Goal: Communication & Community: Answer question/provide support

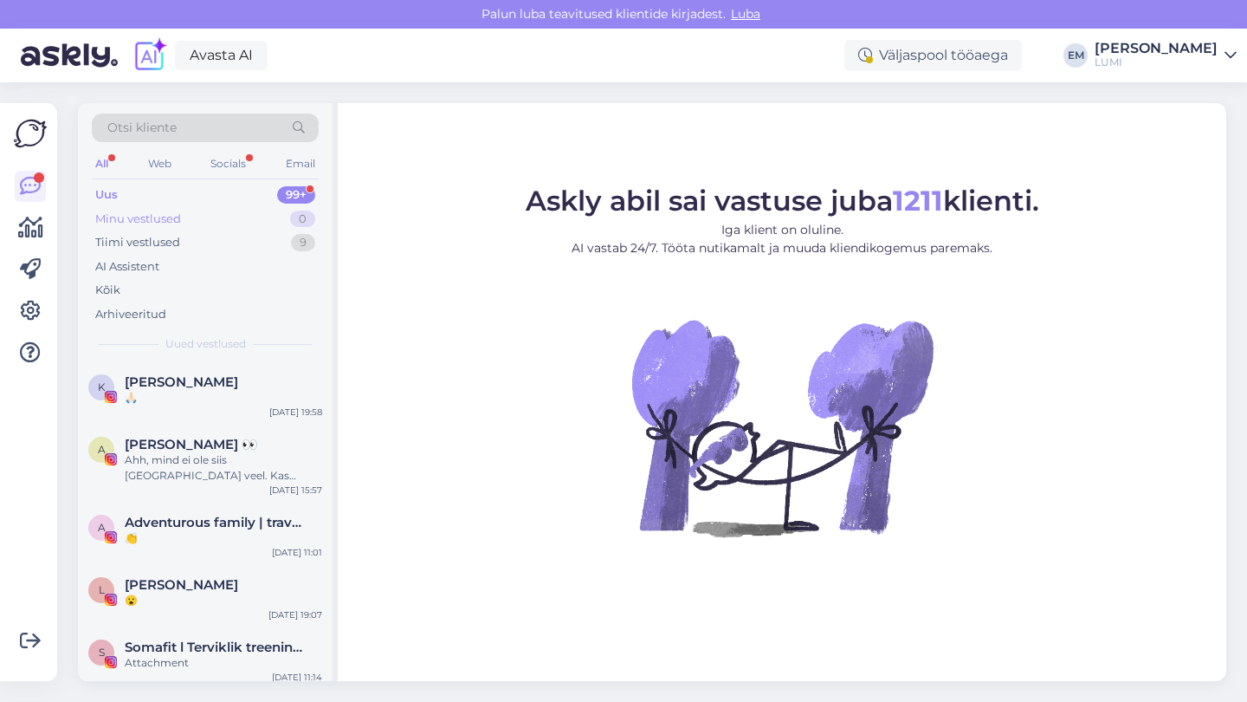
click at [230, 217] on div "Minu vestlused 0" at bounding box center [205, 219] width 227 height 24
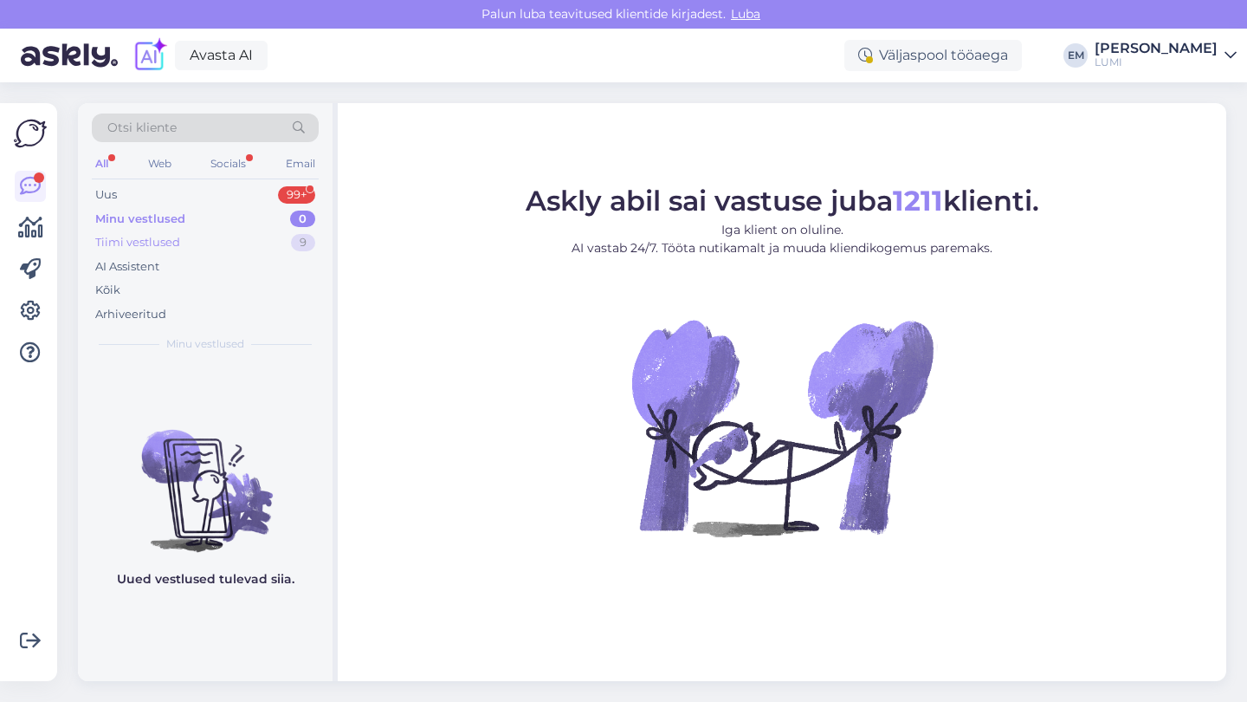
click at [220, 242] on div "Tiimi vestlused 9" at bounding box center [205, 242] width 227 height 24
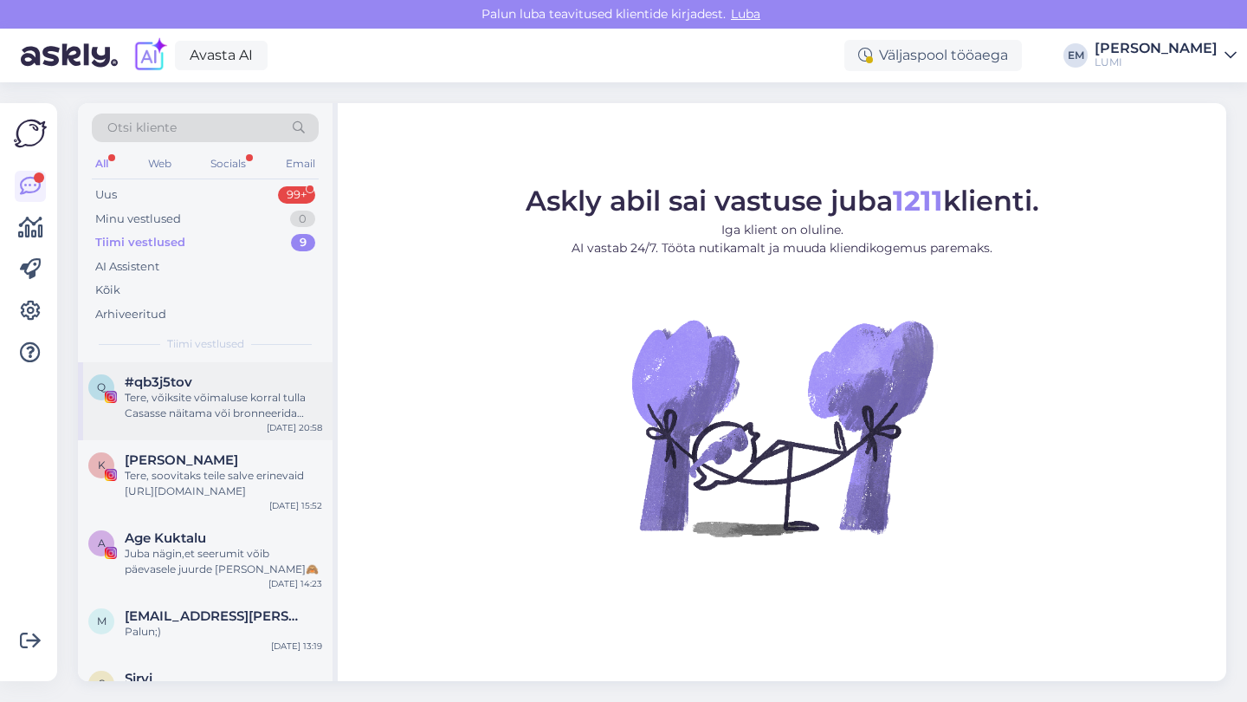
click at [231, 436] on div "q #qb3j5tov Tere, võiksite võimaluse korral tulla Casasse näitama või bronneeri…" at bounding box center [205, 401] width 255 height 78
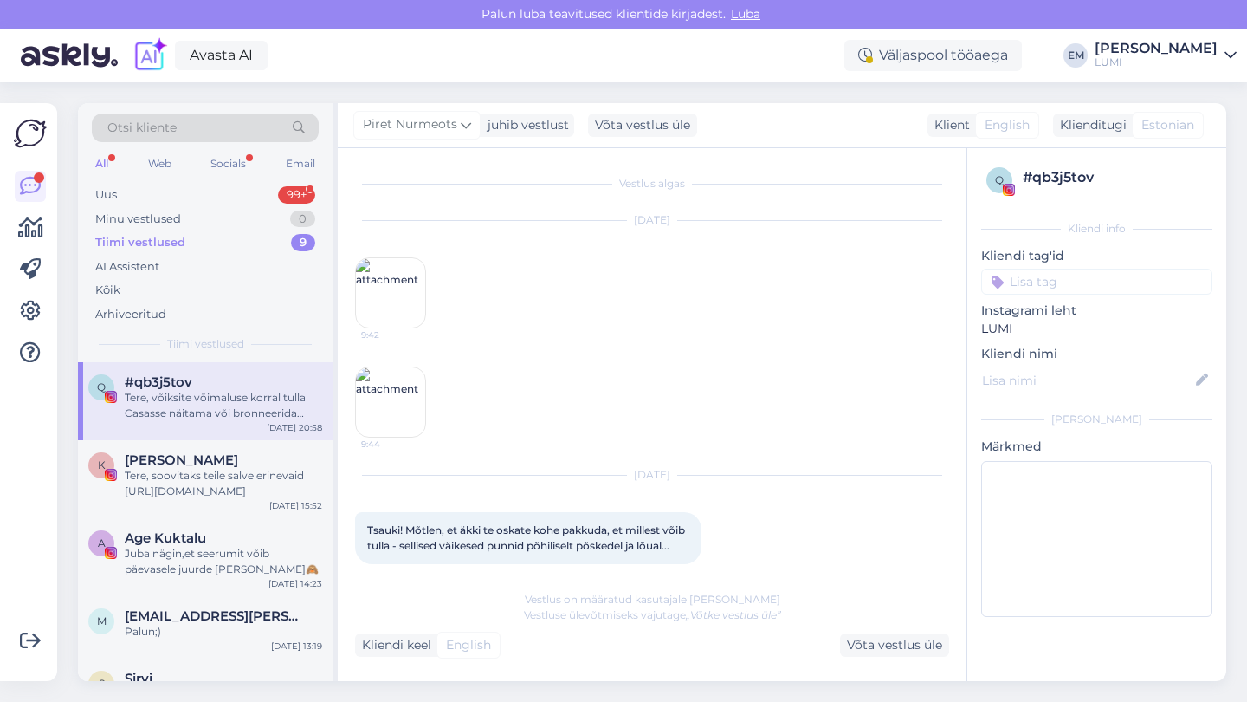
scroll to position [1381, 0]
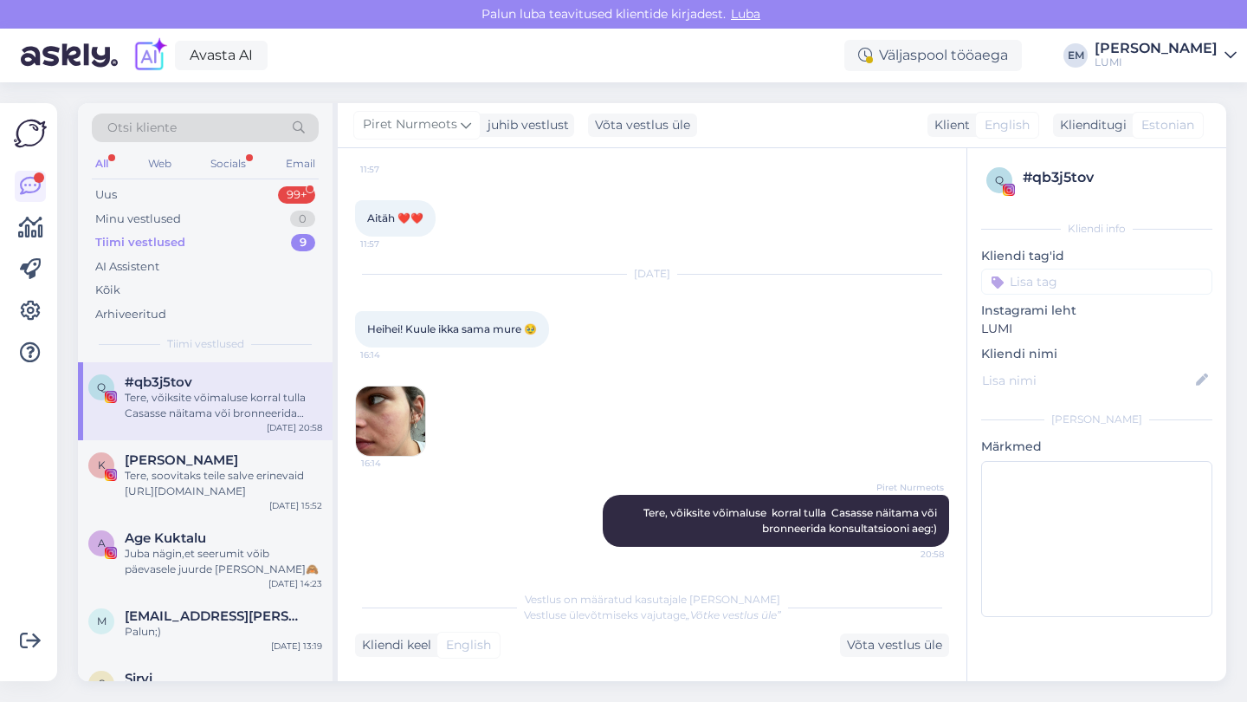
click at [404, 410] on img at bounding box center [390, 420] width 69 height 69
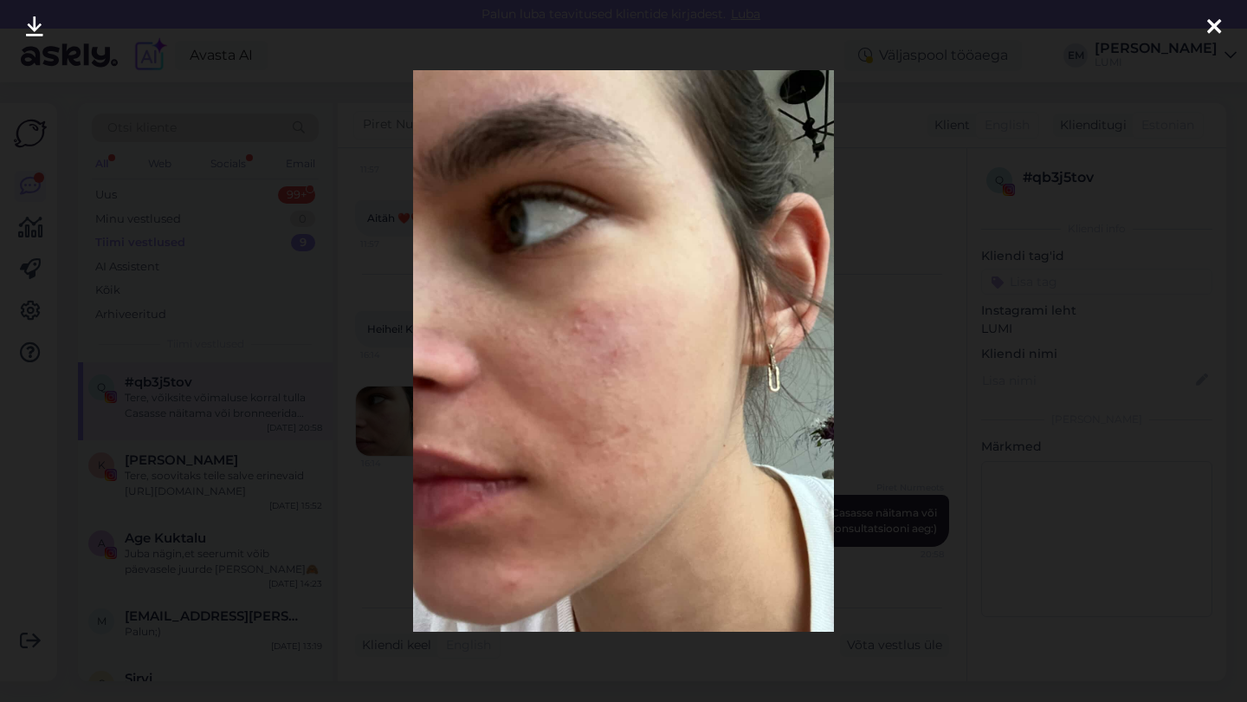
click at [946, 229] on div at bounding box center [623, 351] width 1247 height 702
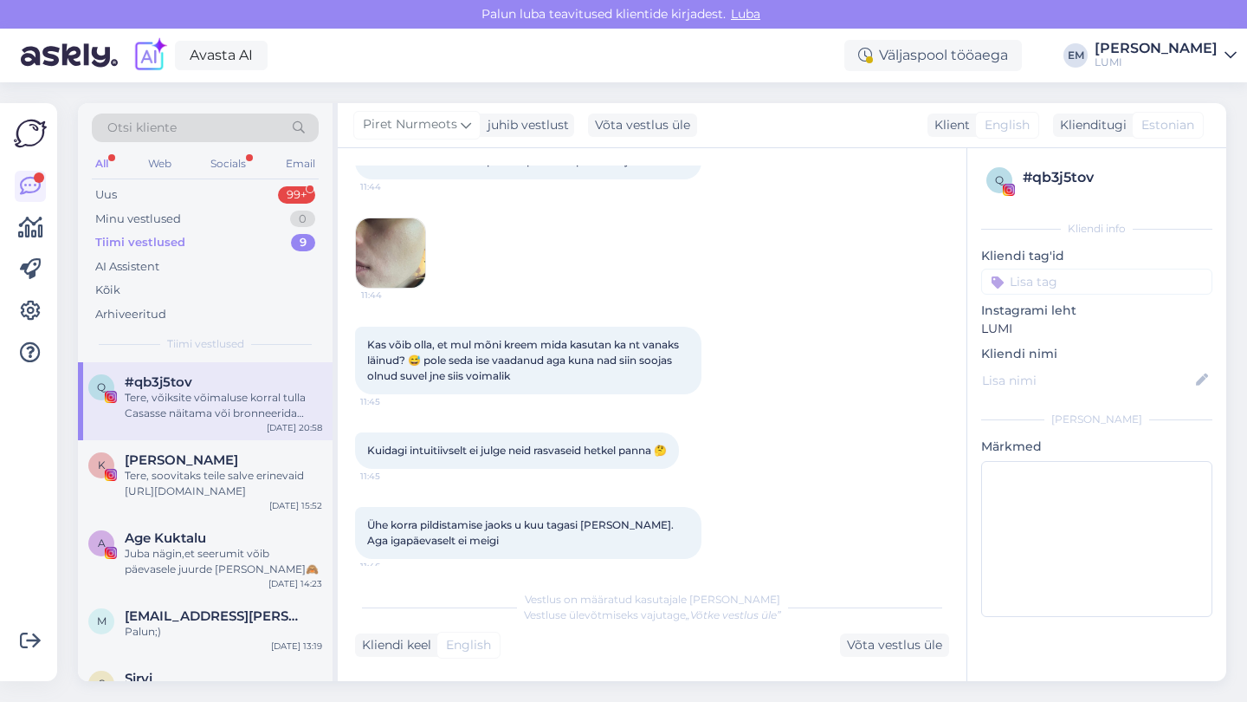
scroll to position [379, 0]
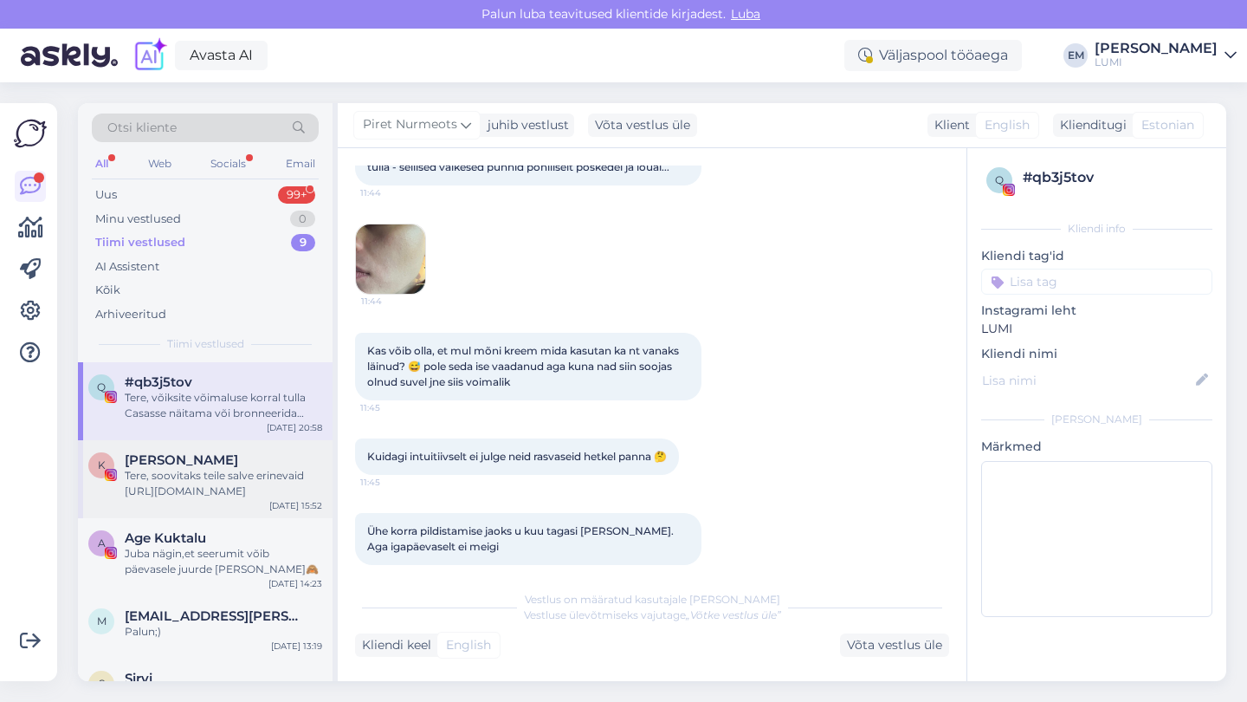
click at [225, 456] on div "[PERSON_NAME]" at bounding box center [224, 460] width 198 height 16
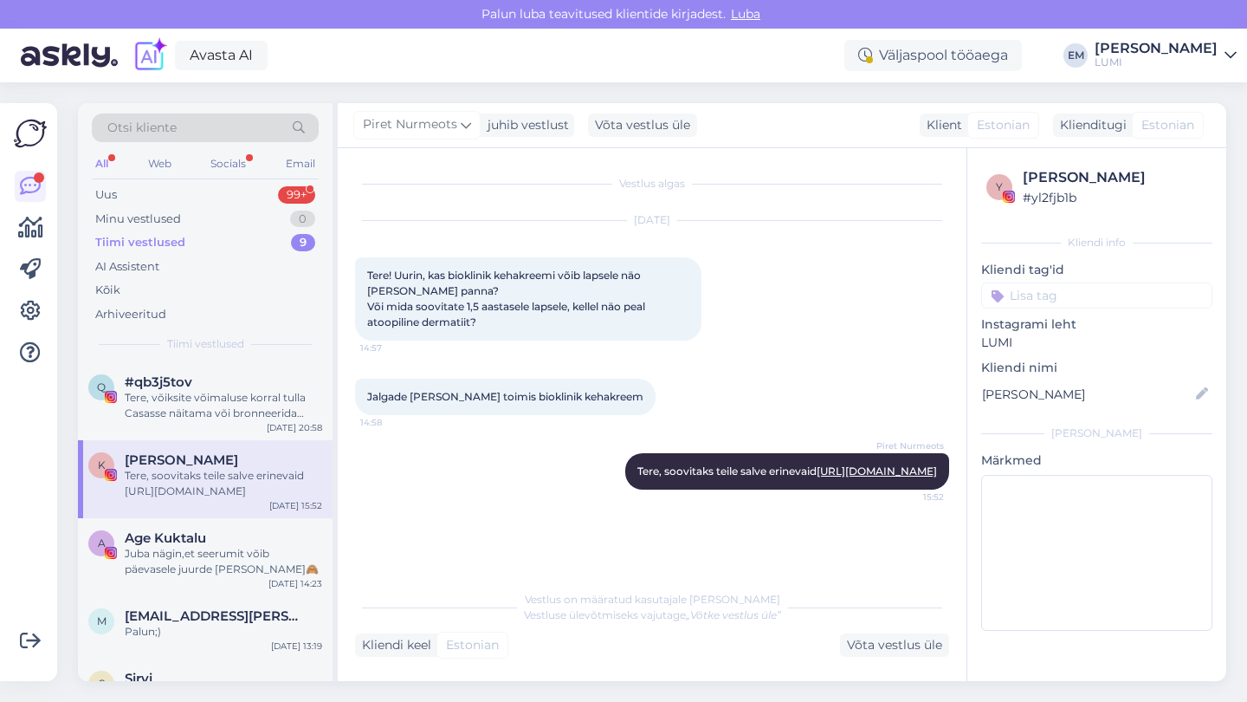
scroll to position [0, 0]
click at [182, 550] on div "Juba nägin,et seerumit võib päevasele juurde [PERSON_NAME]🙈" at bounding box center [224, 561] width 198 height 31
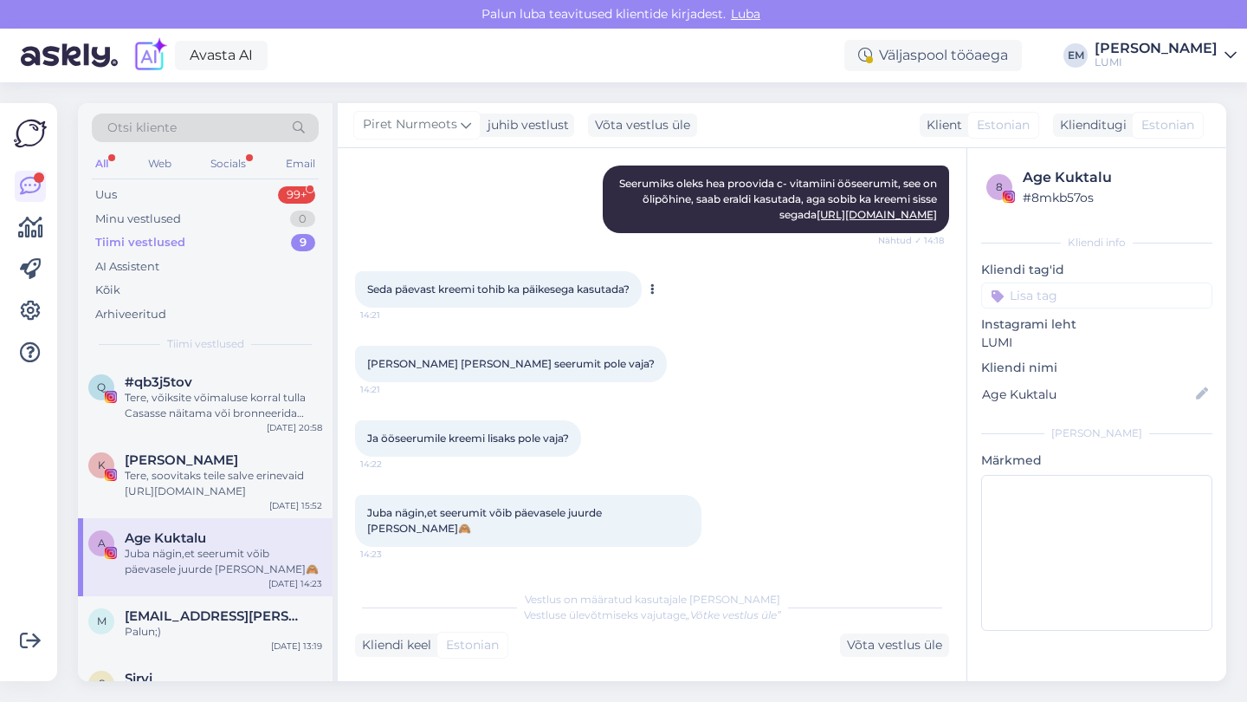
scroll to position [475, 0]
click at [220, 482] on div "Tere, soovitaks teile salve erinevaid [URL][DOMAIN_NAME]" at bounding box center [224, 483] width 198 height 31
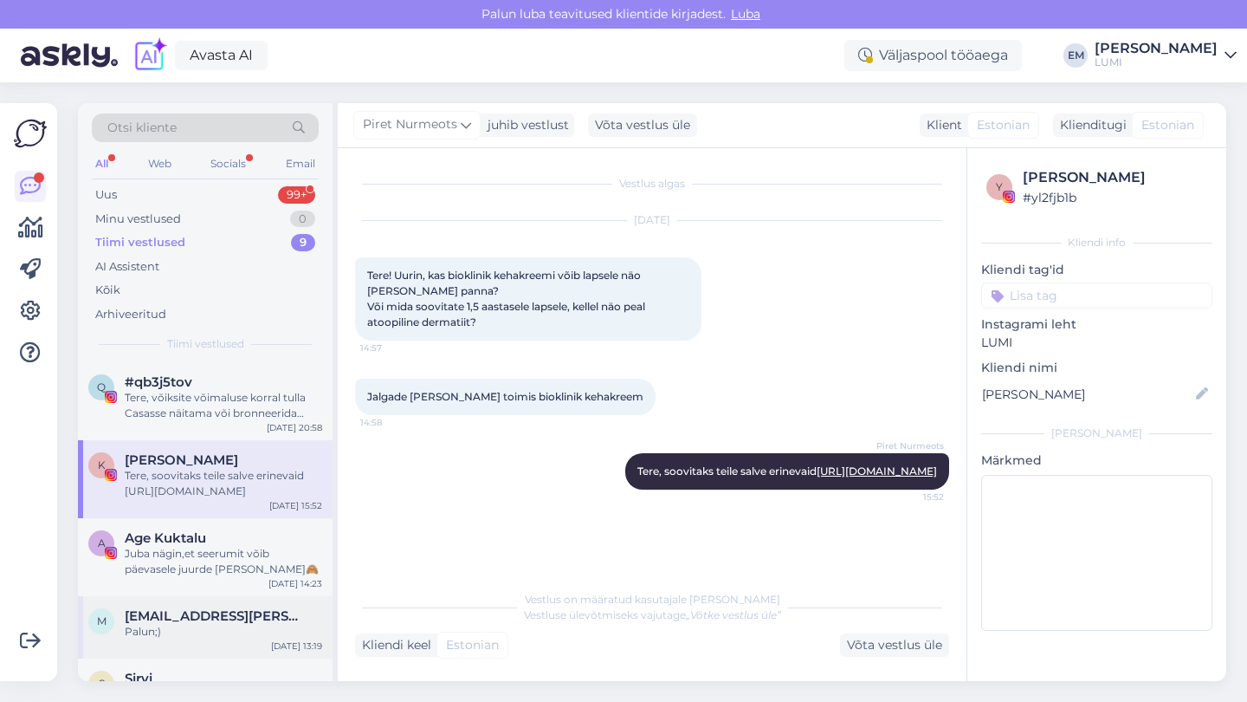
click at [217, 608] on span "[EMAIL_ADDRESS][PERSON_NAME][DOMAIN_NAME]" at bounding box center [215, 616] width 180 height 16
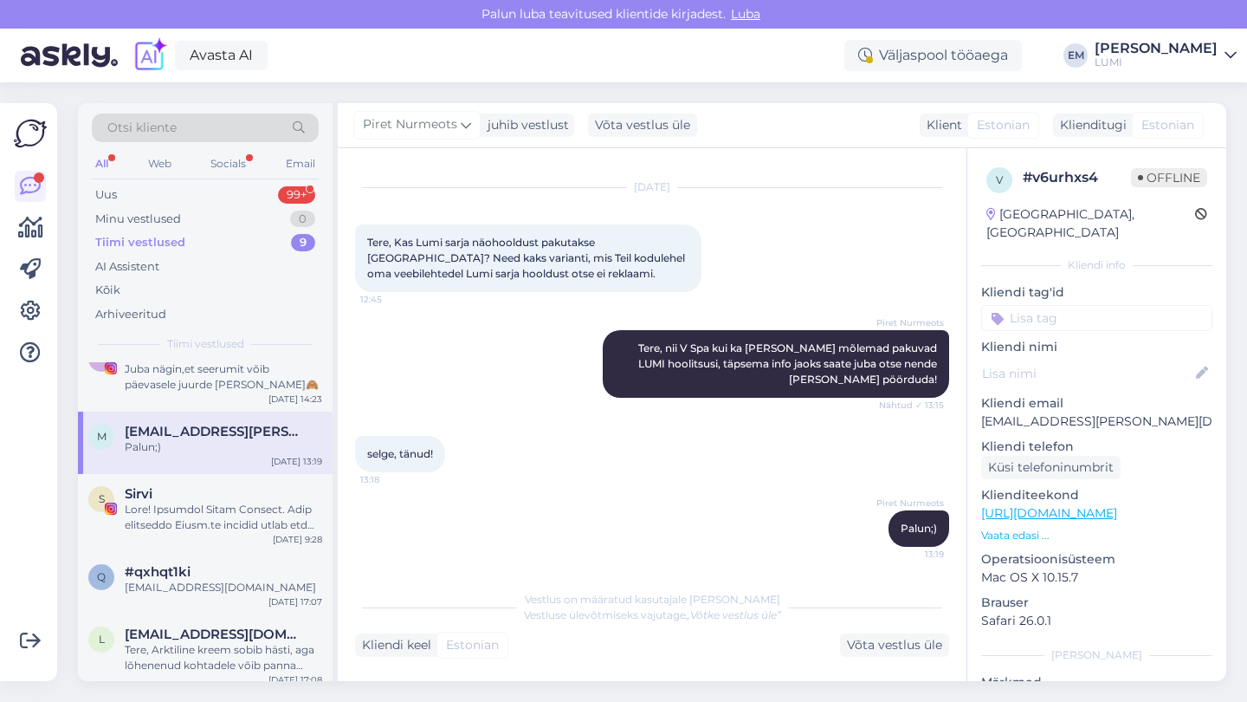
scroll to position [186, 0]
click at [213, 503] on div at bounding box center [224, 515] width 198 height 31
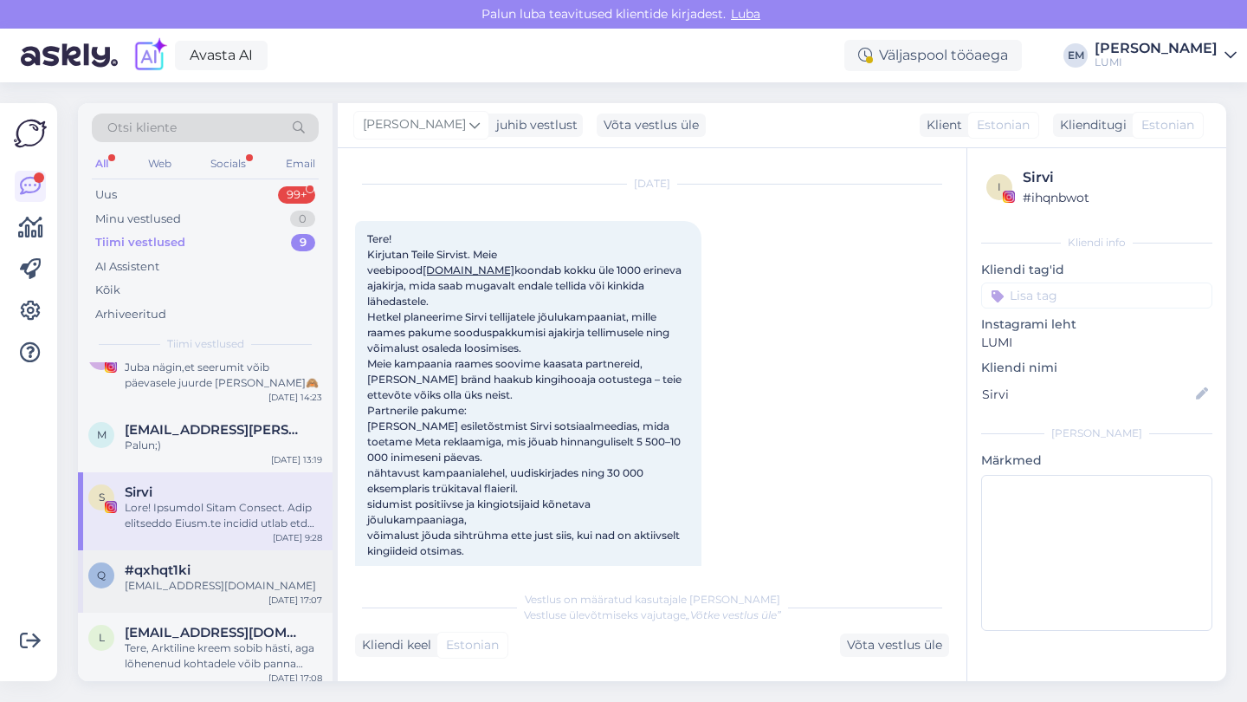
click at [213, 554] on div "q #qxhqt1ki [EMAIL_ADDRESS][DOMAIN_NAME] [DATE] 17:07" at bounding box center [205, 581] width 255 height 62
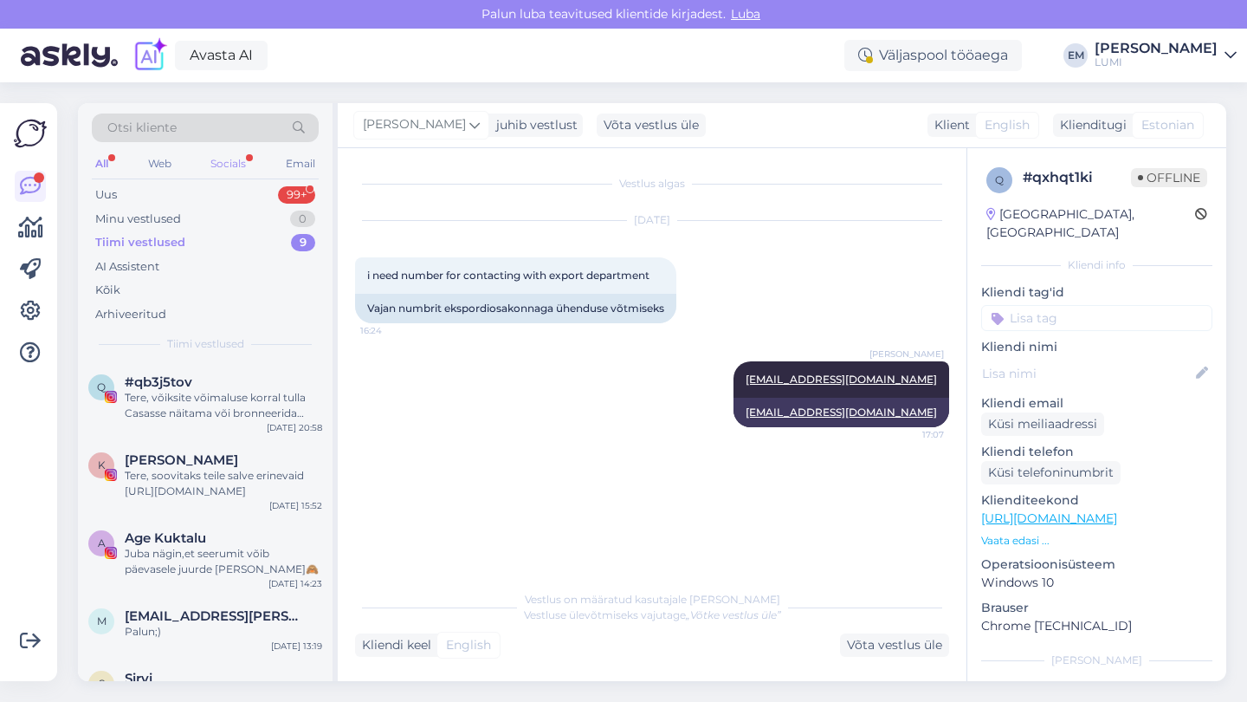
scroll to position [0, 0]
click at [209, 187] on div "Uus 99+" at bounding box center [205, 195] width 227 height 24
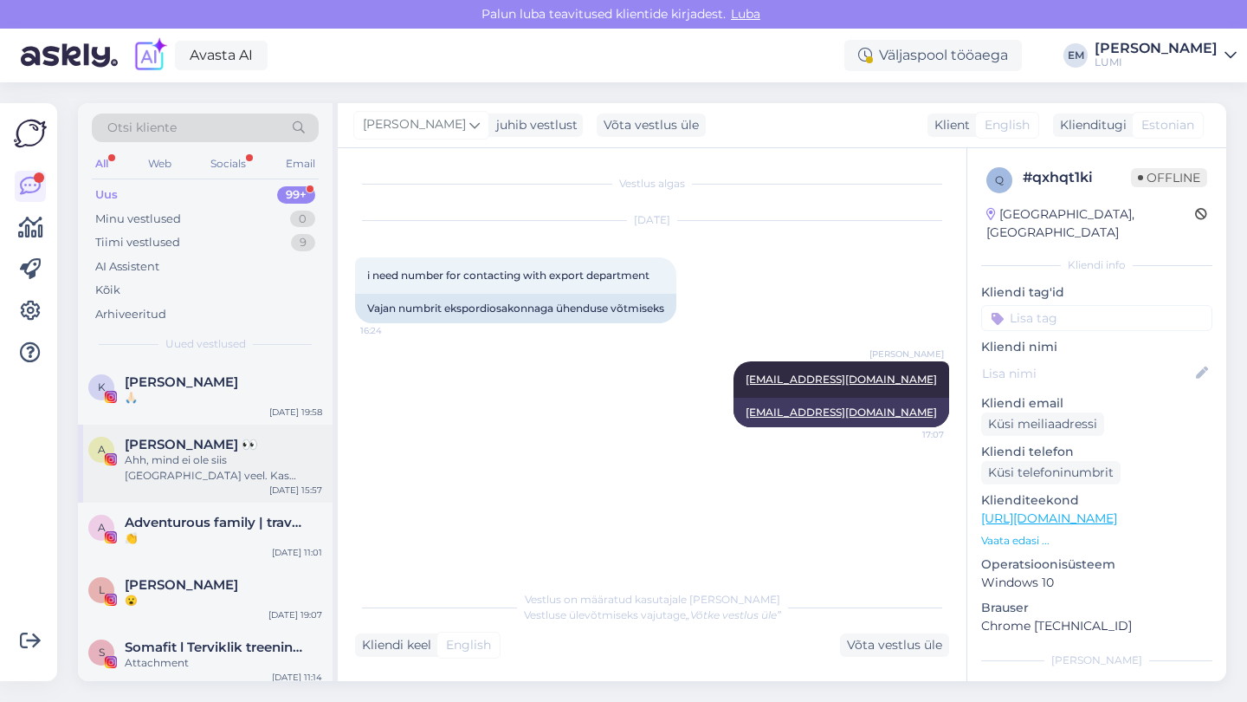
click at [203, 480] on div "Ahh, mind ei ole siis [GEOGRAPHIC_DATA] veel. Kas selliseid üritusi tuleb veel?🥺" at bounding box center [224, 467] width 198 height 31
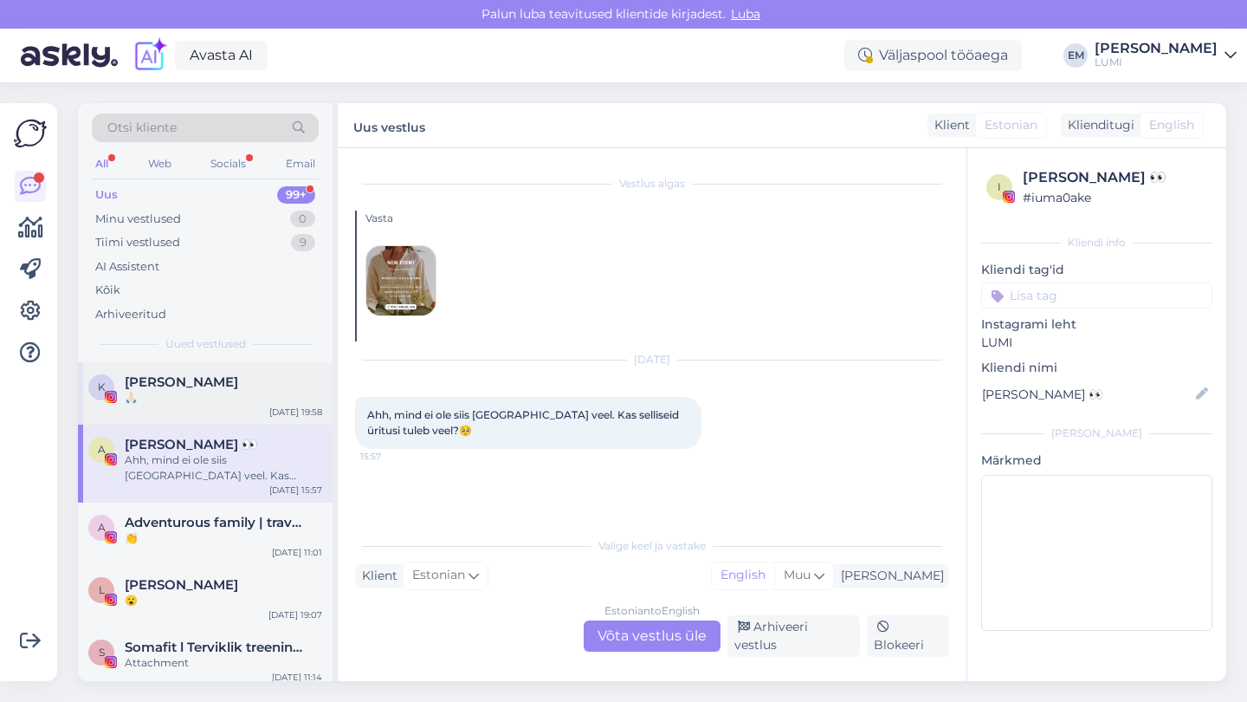
click at [215, 390] on div "🙏🏻" at bounding box center [224, 398] width 198 height 16
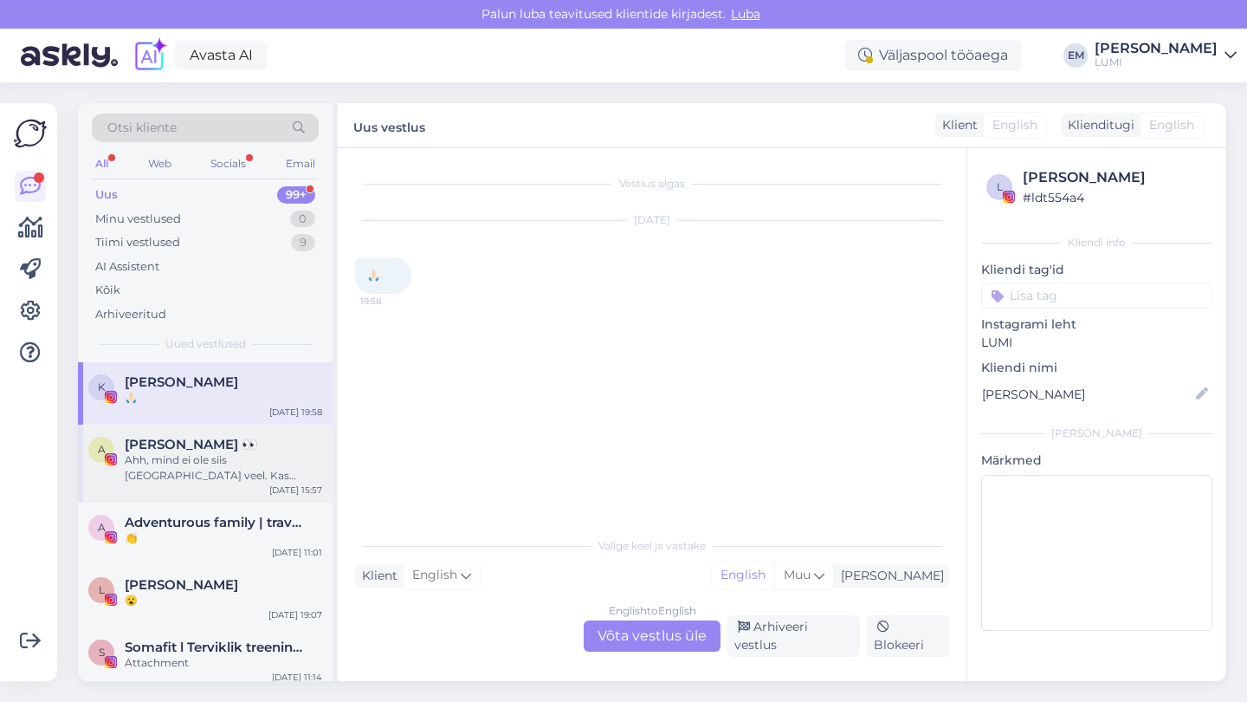
click at [222, 438] on div "[PERSON_NAME] 👀" at bounding box center [224, 445] width 198 height 16
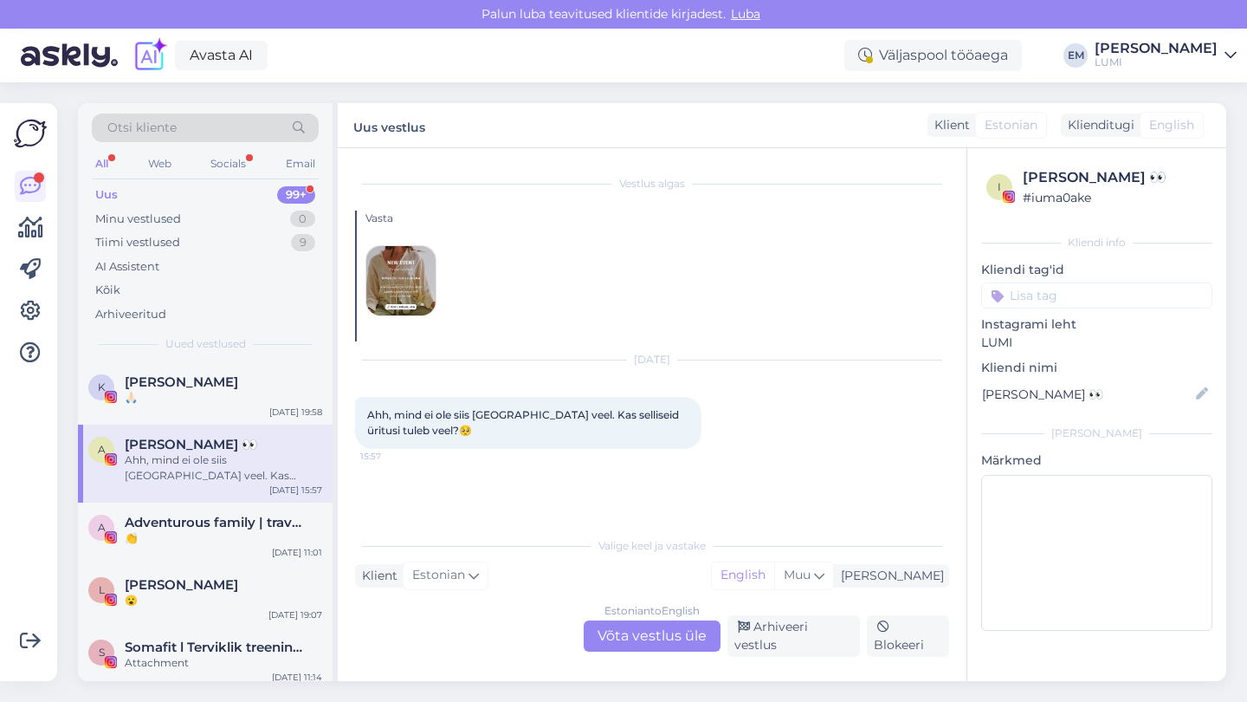
click at [417, 287] on img at bounding box center [400, 280] width 69 height 69
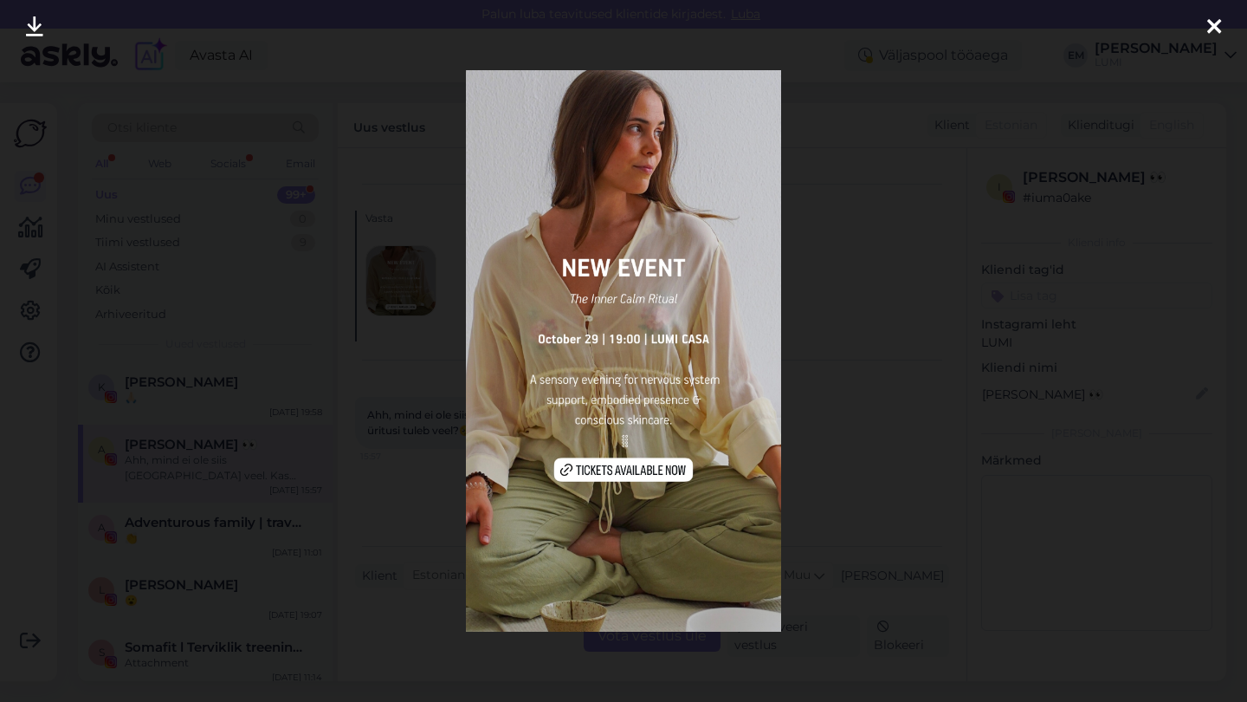
click at [598, 465] on img at bounding box center [624, 350] width 316 height 561
click at [860, 237] on div at bounding box center [623, 351] width 1247 height 702
